Goal: Find specific page/section: Find specific page/section

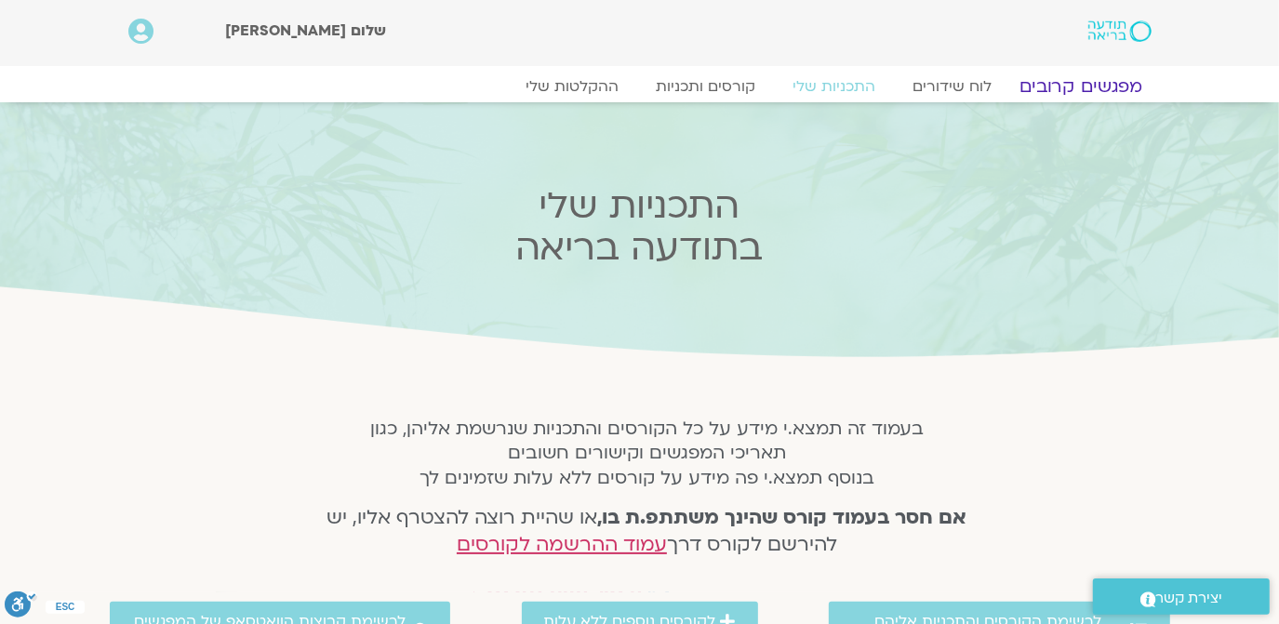
click at [1094, 81] on link "מפגשים קרובים" at bounding box center [1081, 86] width 168 height 22
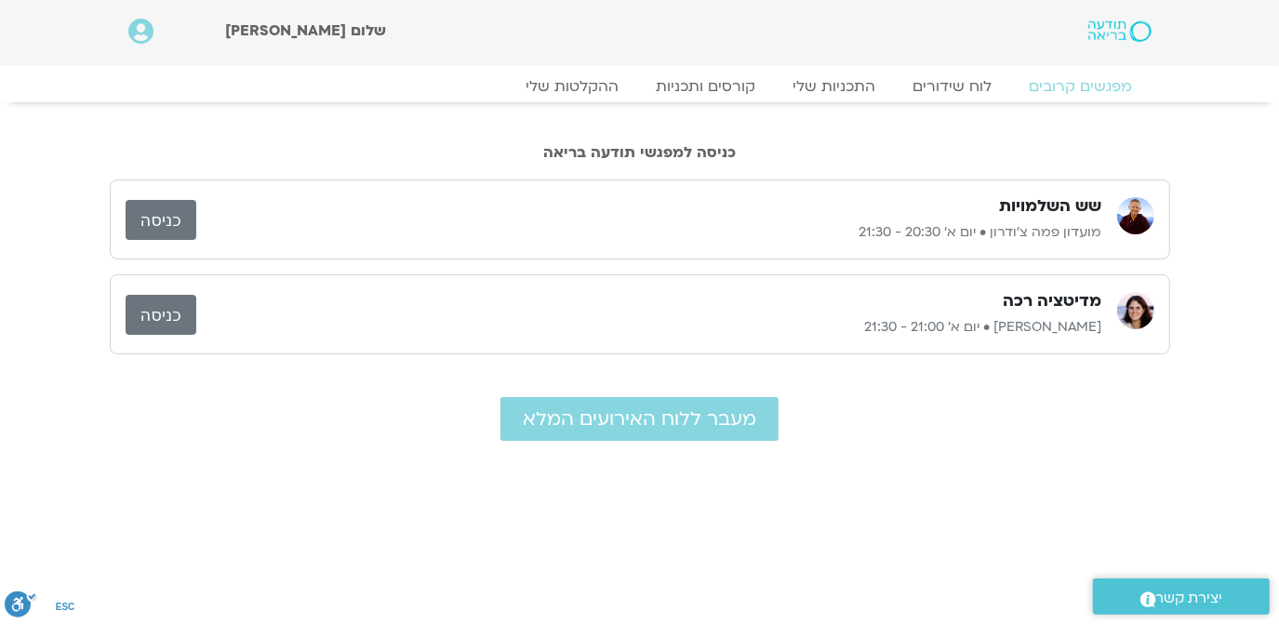
click at [156, 307] on link "כניסה" at bounding box center [161, 315] width 71 height 40
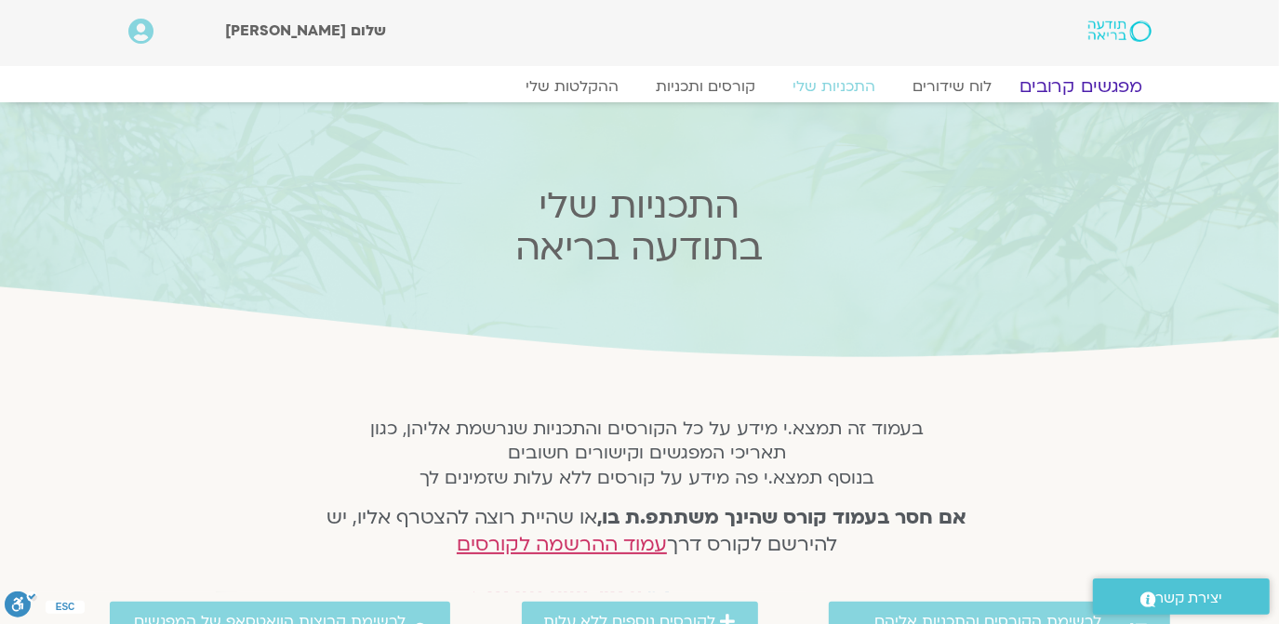
click at [1065, 86] on link "מפגשים קרובים" at bounding box center [1081, 86] width 168 height 22
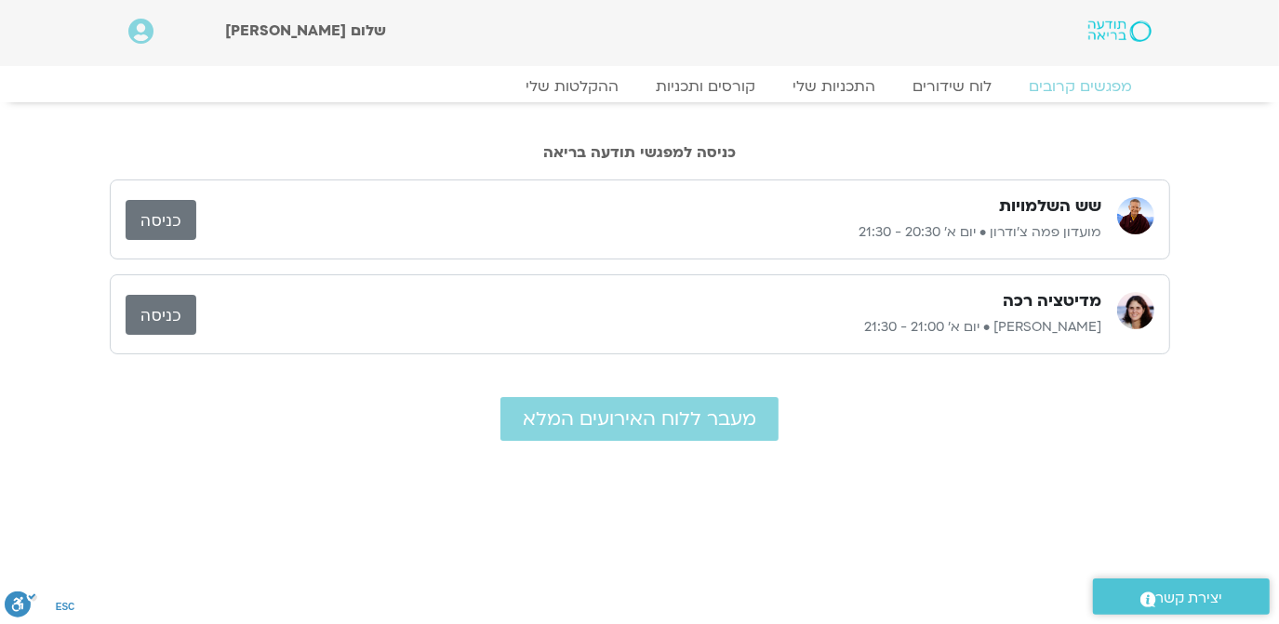
click at [161, 217] on link "כניסה" at bounding box center [161, 220] width 71 height 40
